Goal: Task Accomplishment & Management: Use online tool/utility

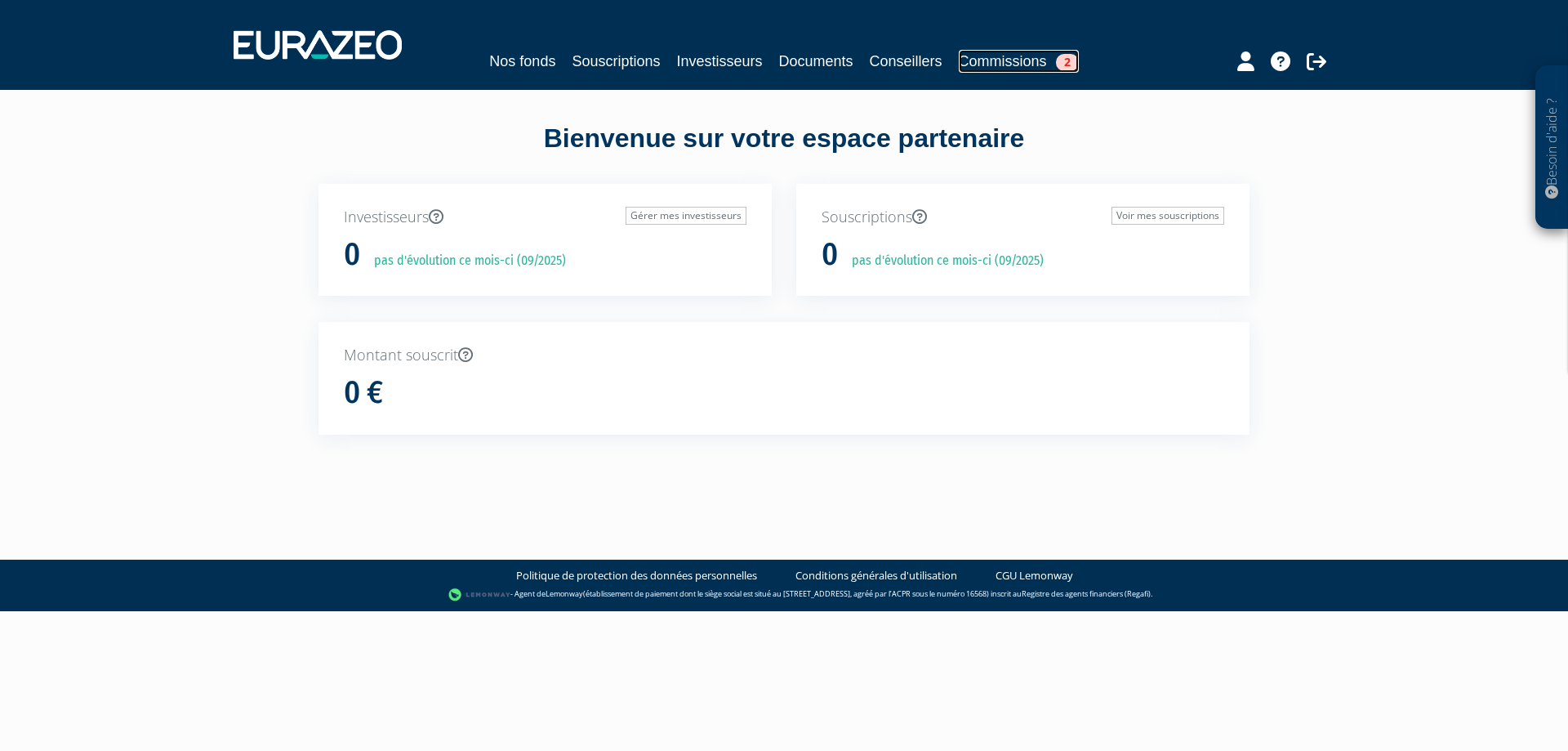
click at [1000, 56] on link "Commissions 2" at bounding box center [1018, 61] width 120 height 23
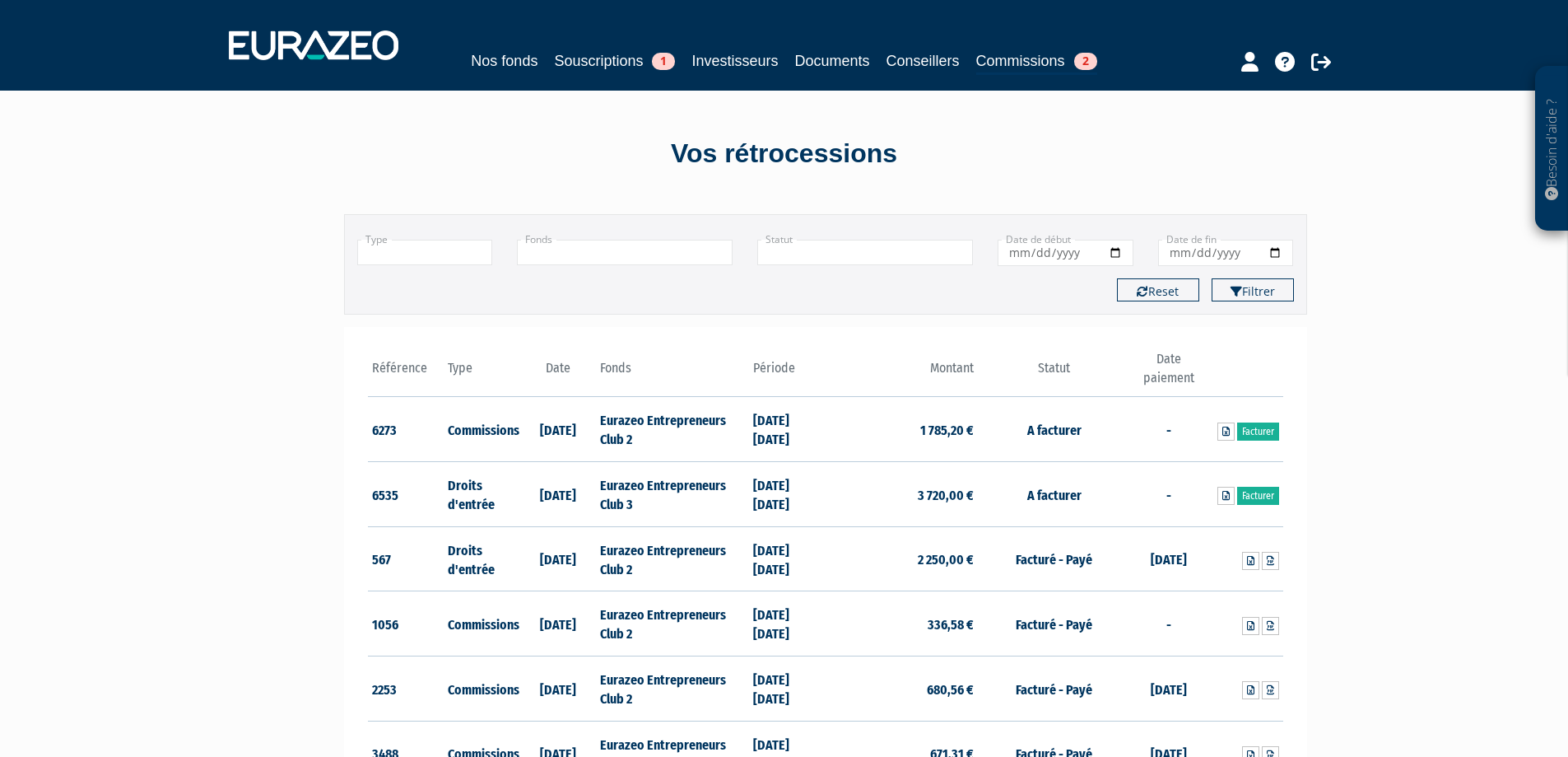
scroll to position [82, 0]
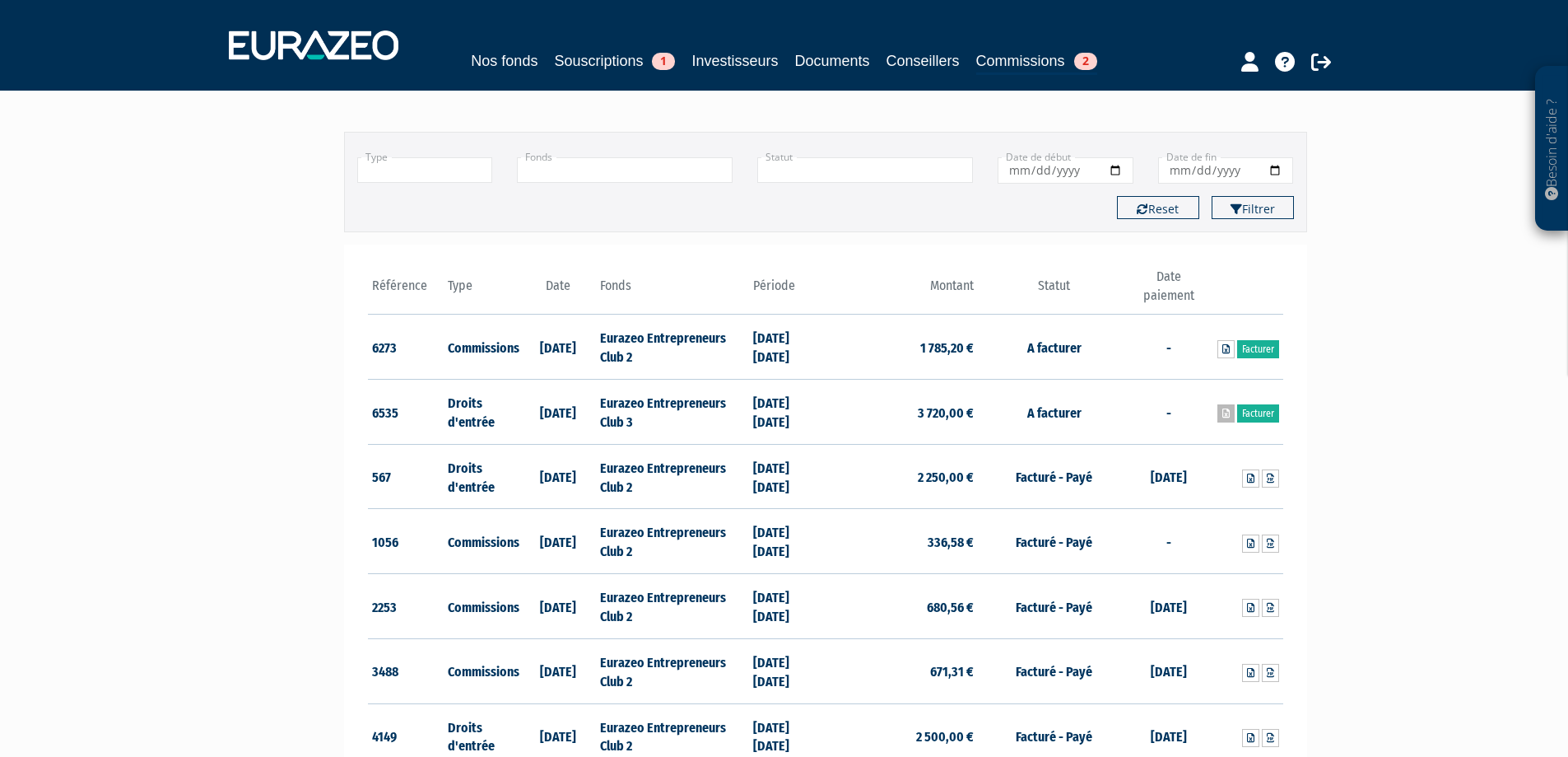
click at [1224, 412] on icon at bounding box center [1226, 413] width 8 height 10
click at [460, 409] on td "Droits d'entrée" at bounding box center [482, 412] width 77 height 65
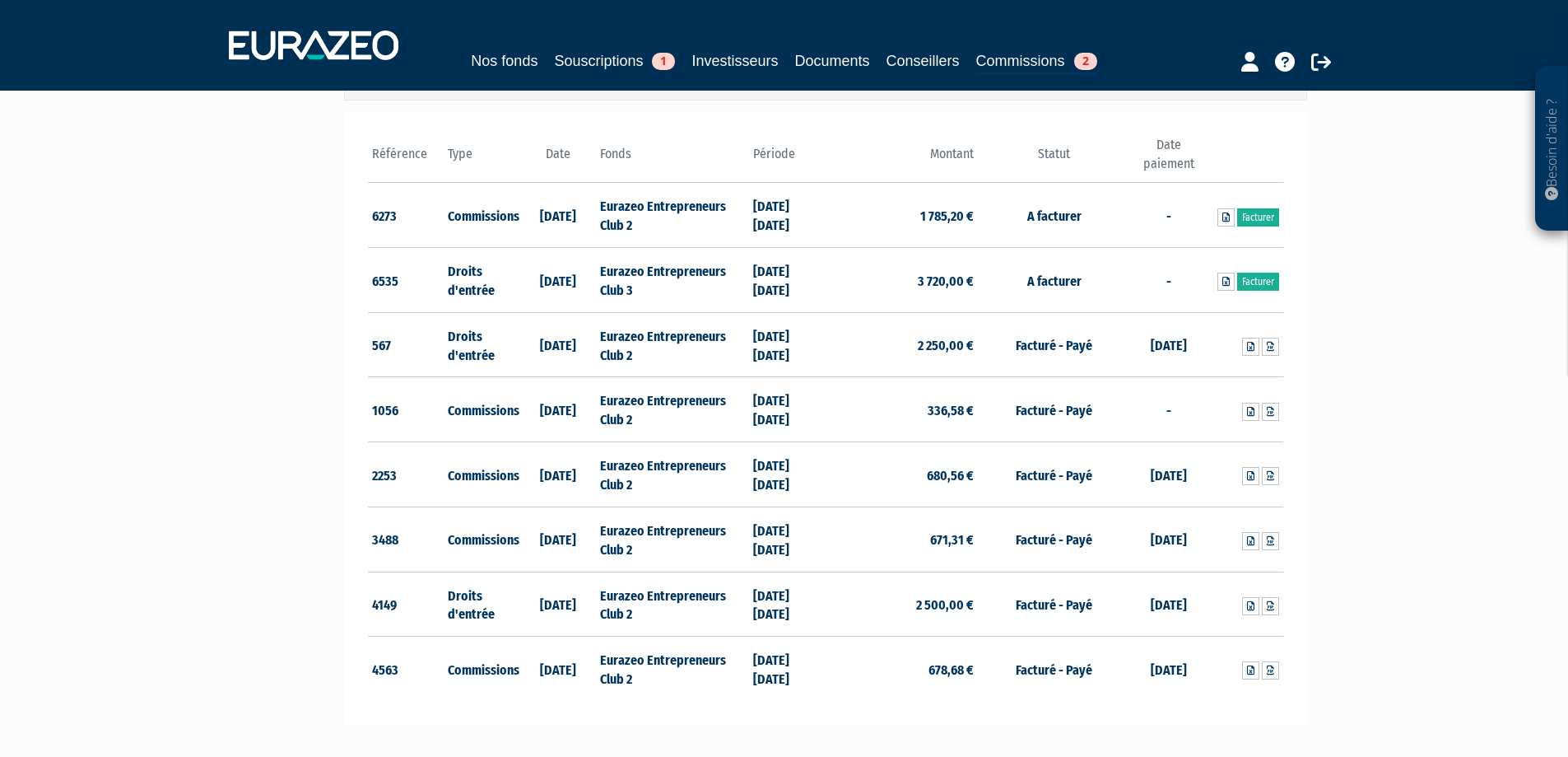
scroll to position [247, 0]
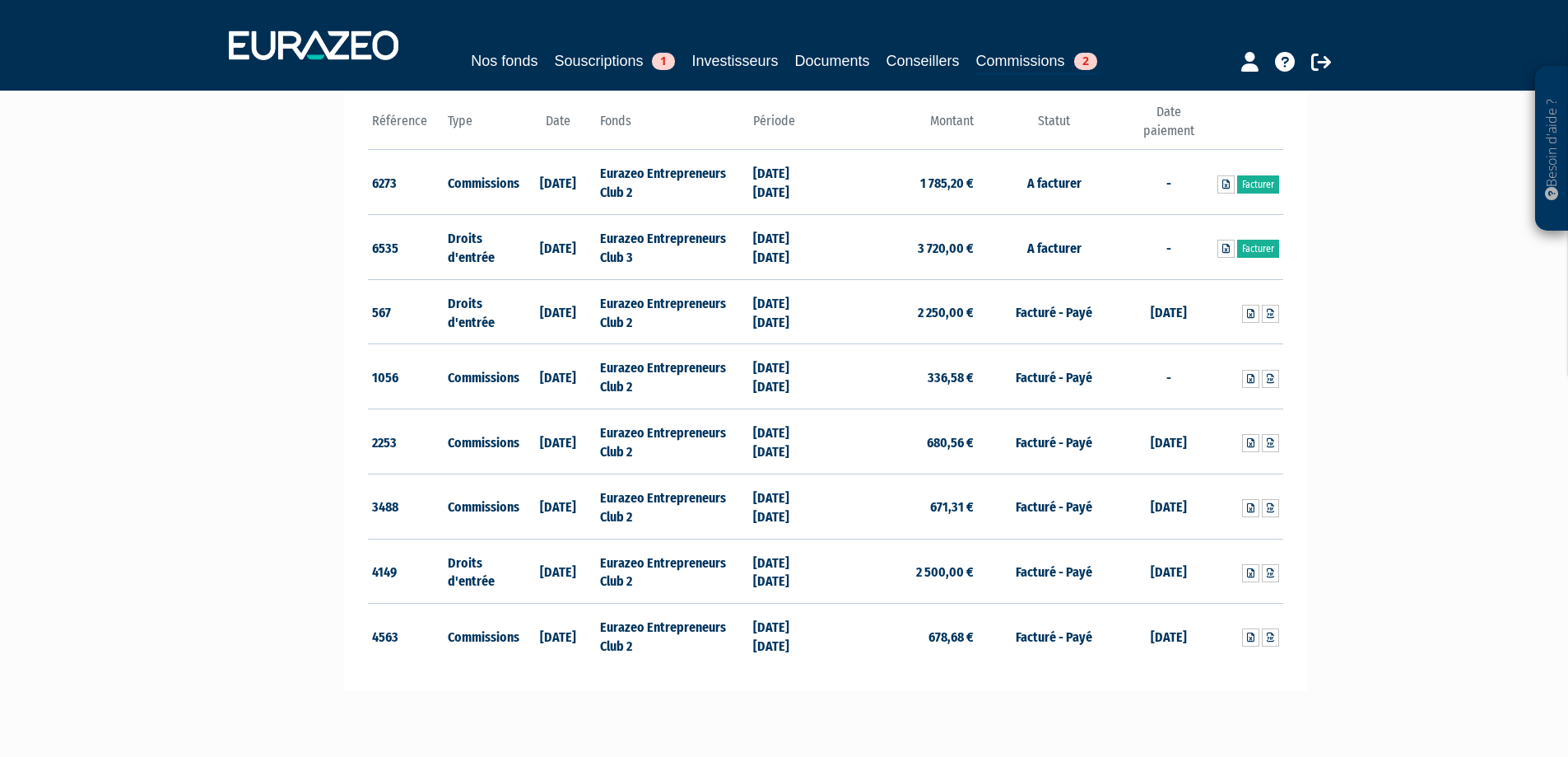
click at [553, 126] on th "Date" at bounding box center [559, 126] width 77 height 47
click at [560, 123] on th "Date" at bounding box center [559, 126] width 77 height 47
click at [1430, 239] on div "Besoin d'aide ? × J'ai besoin d'aide Si vous avez une question à propos du fonc…" at bounding box center [784, 234] width 1568 height 963
click at [1259, 181] on link "Facturer" at bounding box center [1258, 184] width 42 height 18
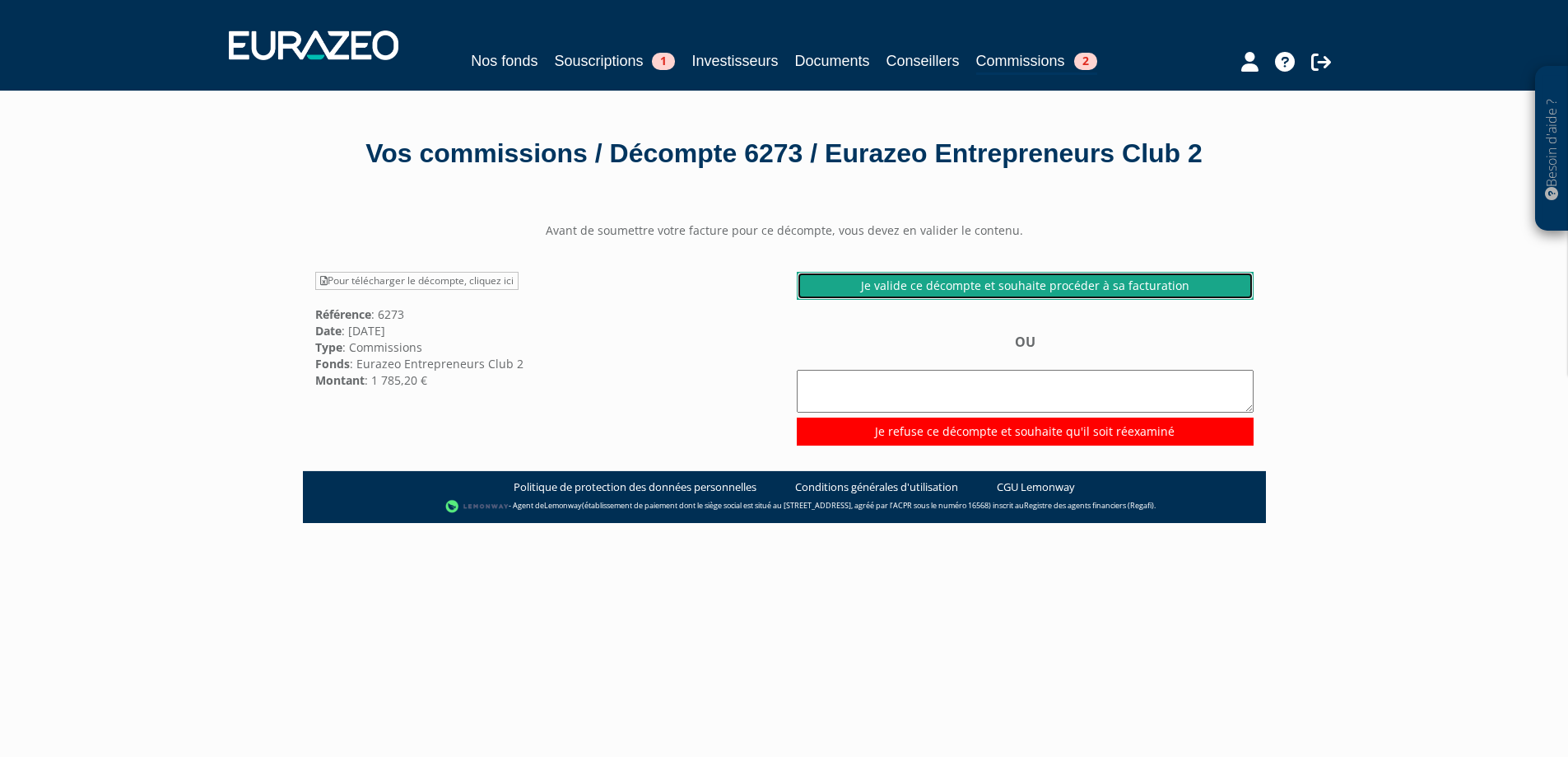
click at [905, 300] on link "Je valide ce décompte et souhaite procéder à sa facturation" at bounding box center [1026, 285] width 457 height 28
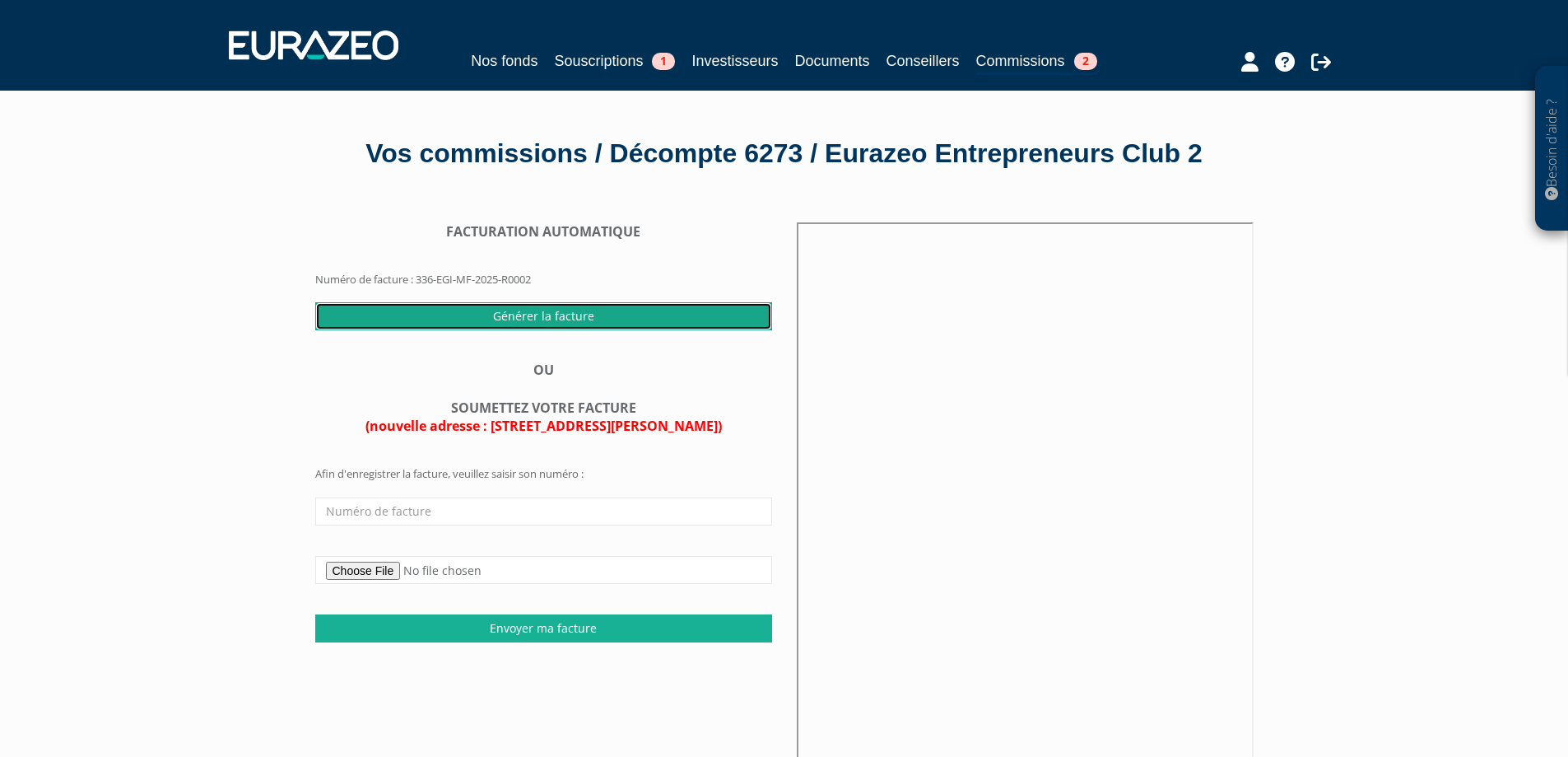
click at [496, 330] on input "Générer la facture" at bounding box center [544, 316] width 457 height 28
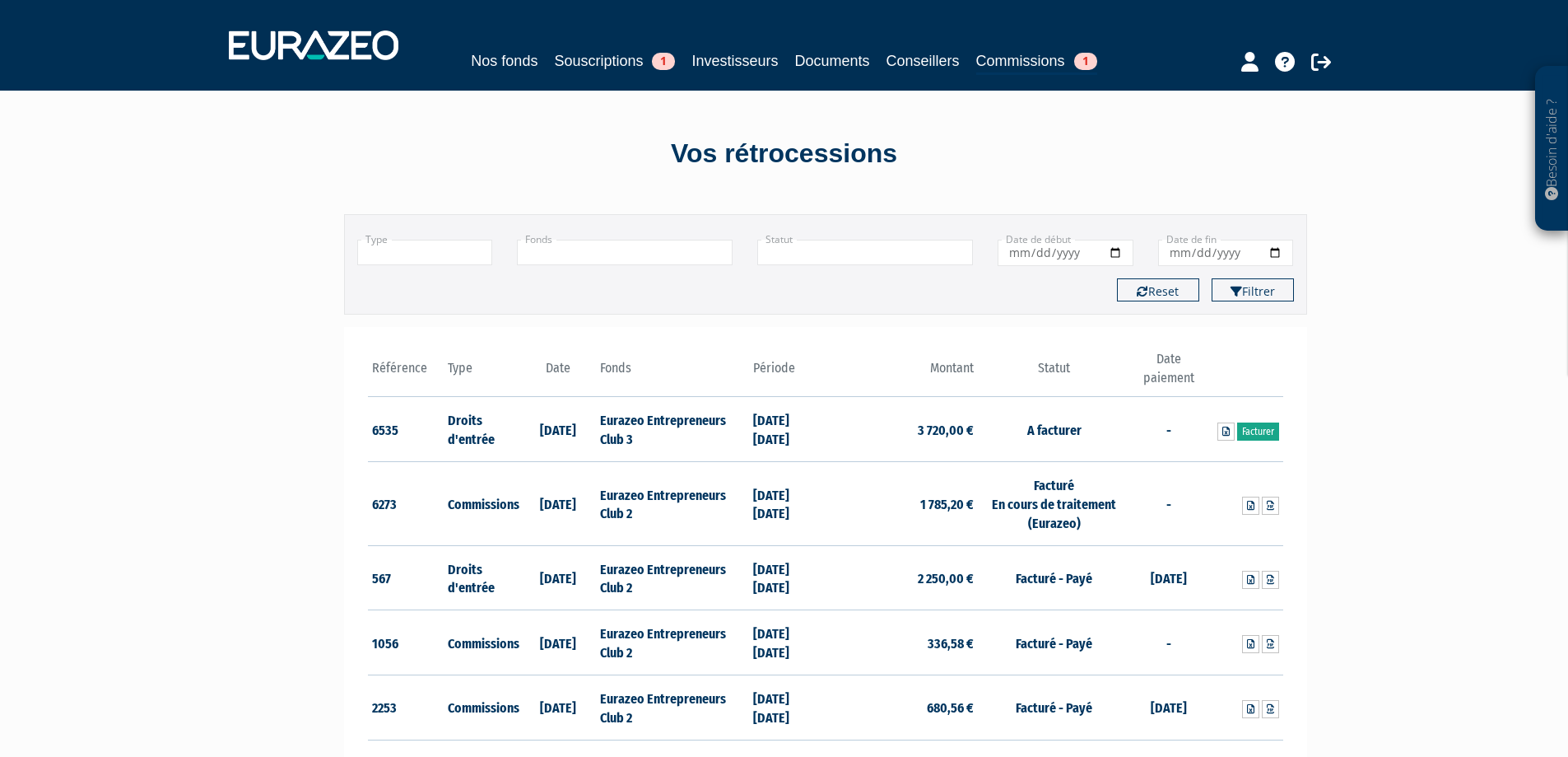
click at [1259, 428] on link "Facturer" at bounding box center [1258, 431] width 42 height 18
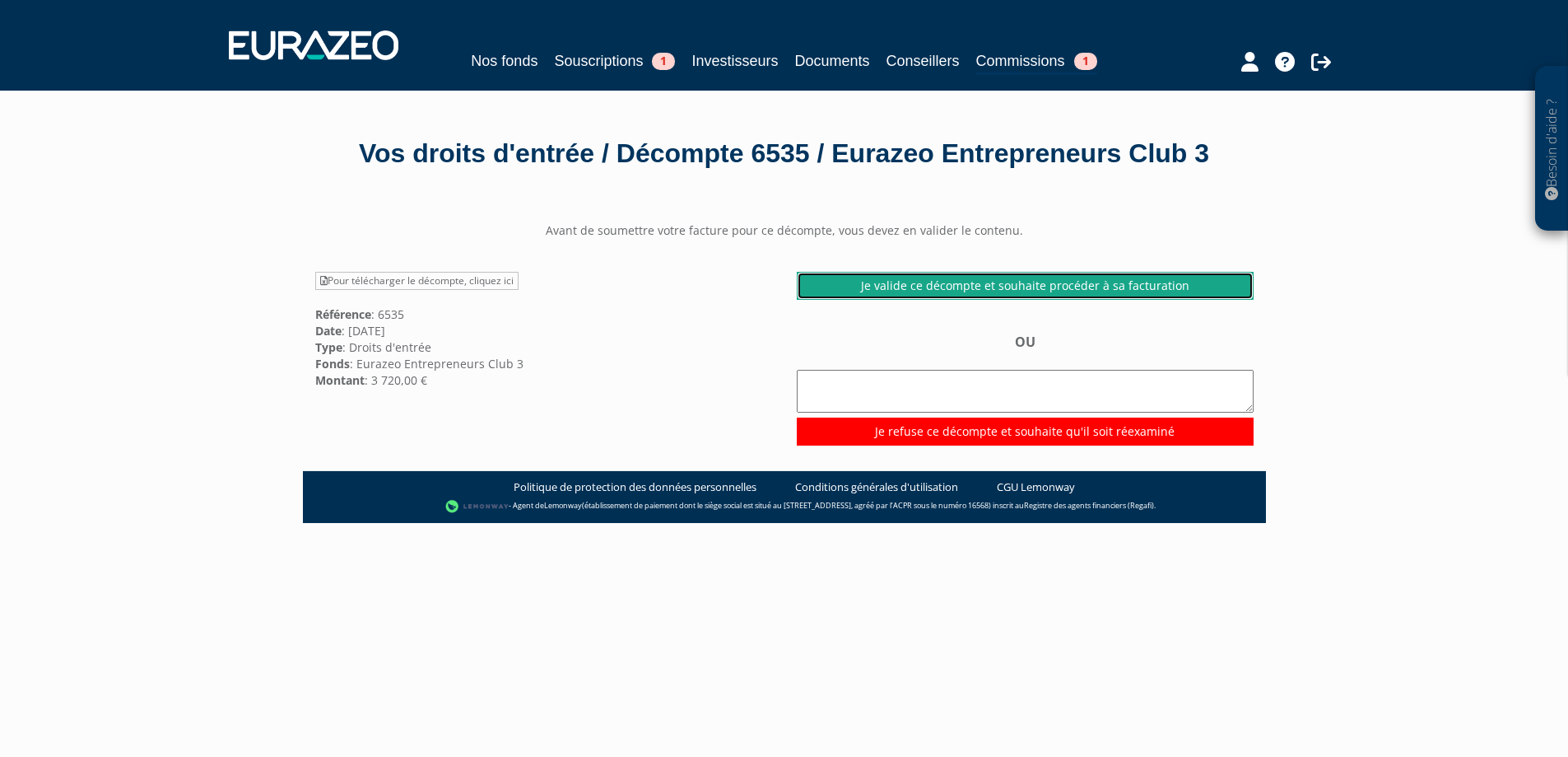
click at [991, 300] on link "Je valide ce décompte et souhaite procéder à sa facturation" at bounding box center [1026, 285] width 457 height 28
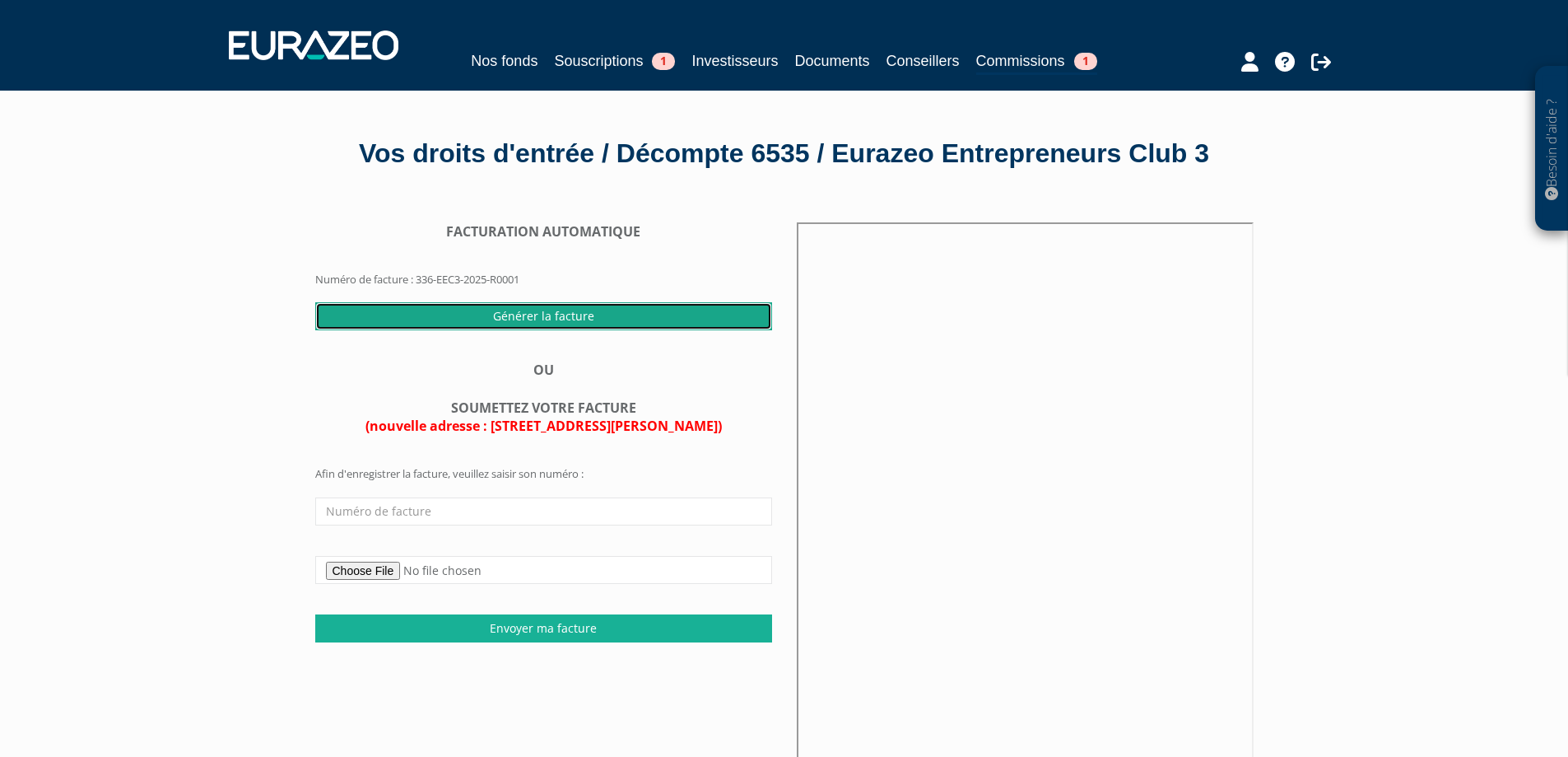
click input "Générer la facture"
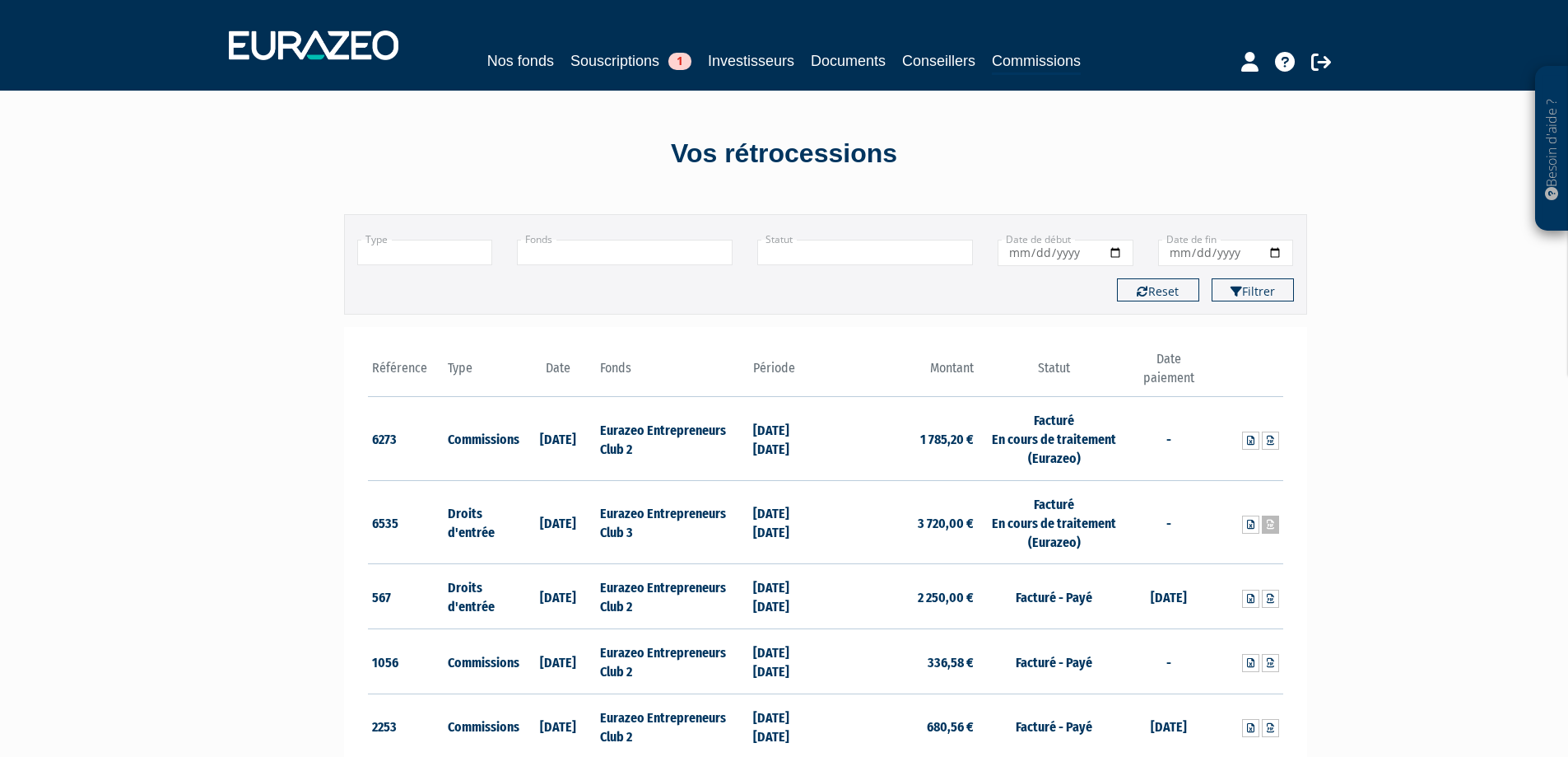
click at [1270, 527] on icon at bounding box center [1270, 524] width 8 height 10
click at [1273, 441] on icon at bounding box center [1270, 440] width 8 height 10
click at [1441, 306] on div "Besoin d'aide ? × J'ai besoin d'aide Si vous avez une question à propos du fonc…" at bounding box center [784, 500] width 1568 height 1000
click at [1312, 58] on icon at bounding box center [1321, 61] width 20 height 20
